Goal: Transaction & Acquisition: Purchase product/service

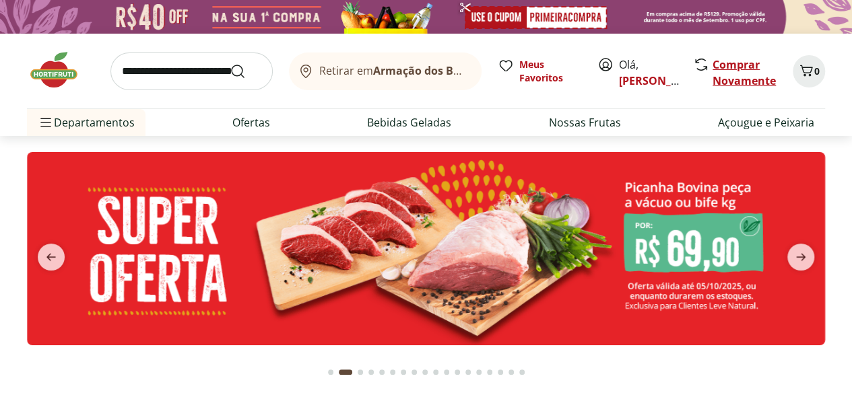
click at [725, 63] on link "Comprar Novamente" at bounding box center [744, 72] width 63 height 31
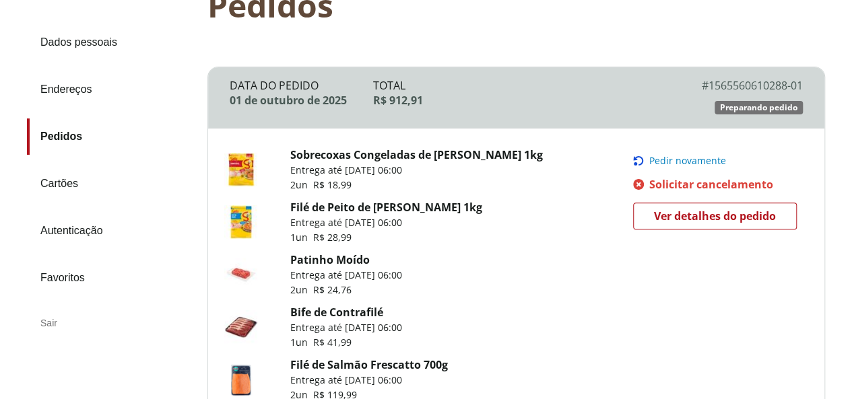
scroll to position [202, 0]
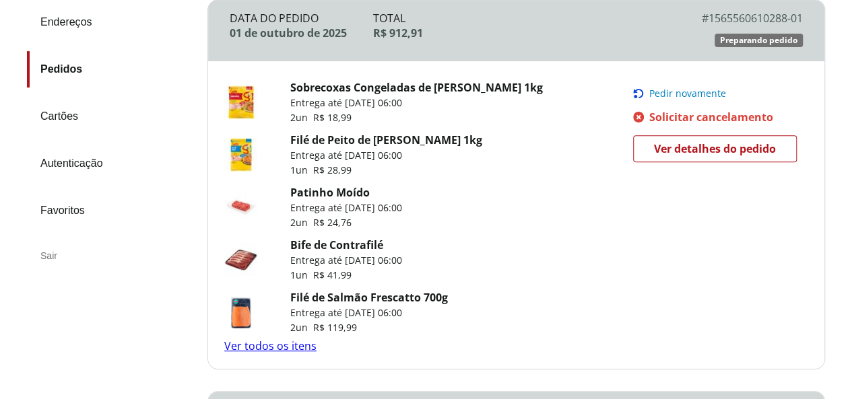
click at [267, 346] on link "Ver todos os itens" at bounding box center [270, 346] width 92 height 15
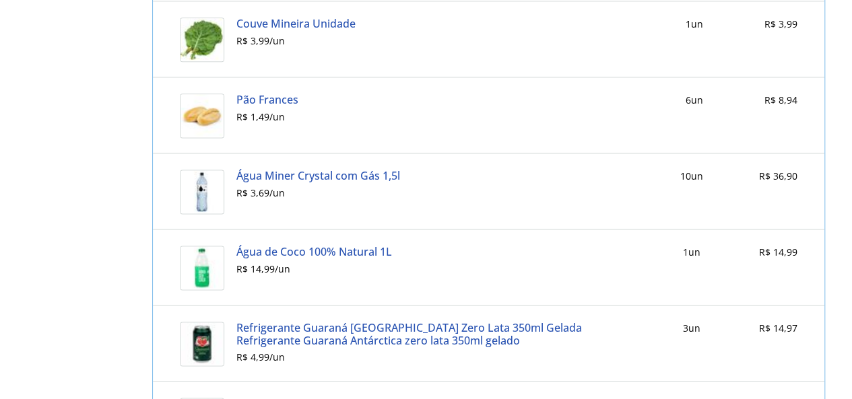
scroll to position [3419, 0]
